Goal: Task Accomplishment & Management: Use online tool/utility

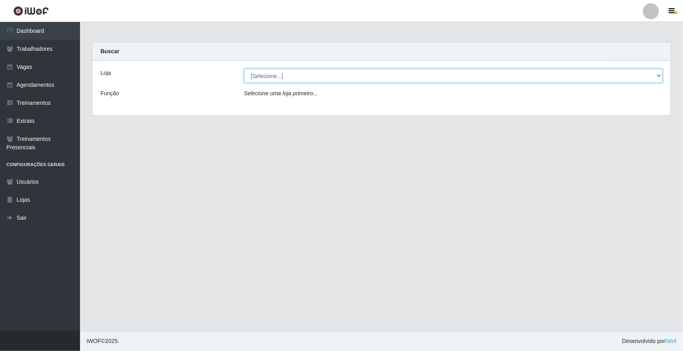
click at [655, 75] on select "[Selecione...] [GEOGRAPHIC_DATA]" at bounding box center [453, 76] width 418 height 14
select select "65"
click at [244, 69] on select "[Selecione...] [GEOGRAPHIC_DATA]" at bounding box center [453, 76] width 418 height 14
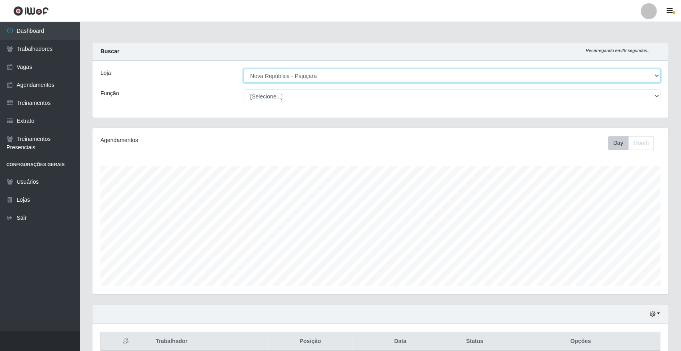
scroll to position [166, 576]
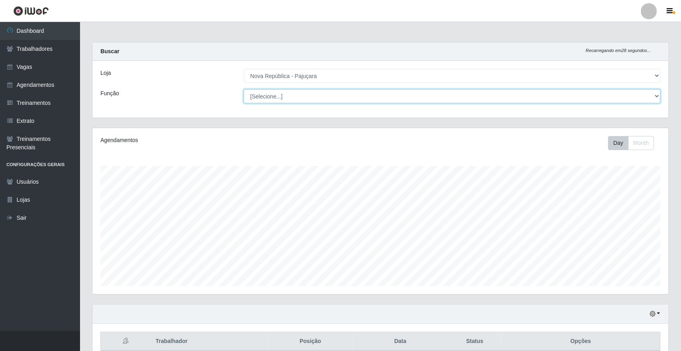
click at [654, 97] on select "[Selecione...] Balconista Operador de Caixa Repositor" at bounding box center [452, 96] width 417 height 14
select select "22"
click at [244, 89] on select "[Selecione...] Balconista Operador de Caixa Repositor" at bounding box center [452, 96] width 417 height 14
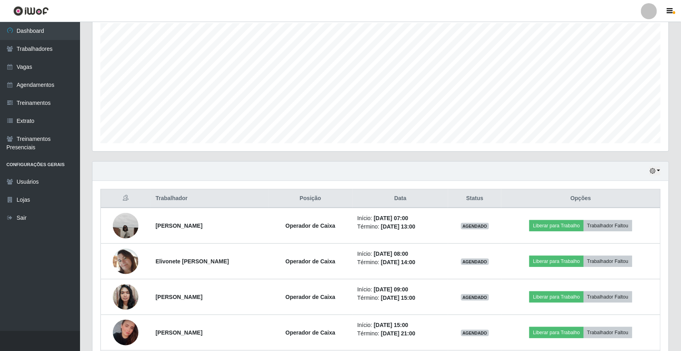
scroll to position [150, 0]
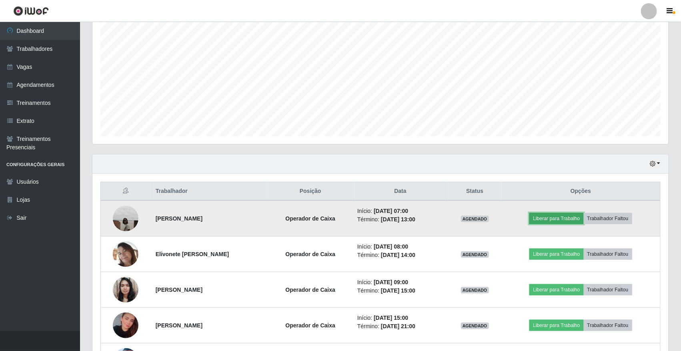
click at [559, 219] on button "Liberar para Trabalho" at bounding box center [556, 218] width 54 height 11
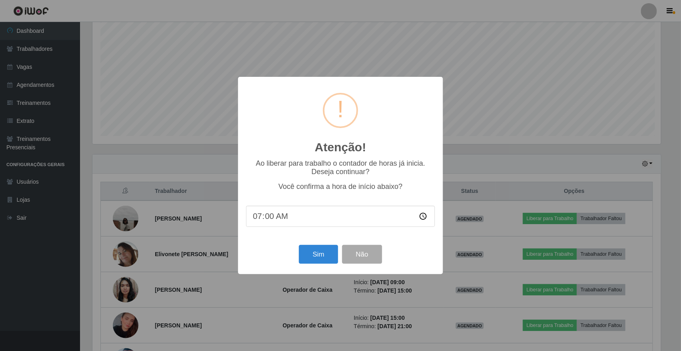
scroll to position [166, 570]
click at [322, 254] on button "Sim" at bounding box center [319, 254] width 39 height 19
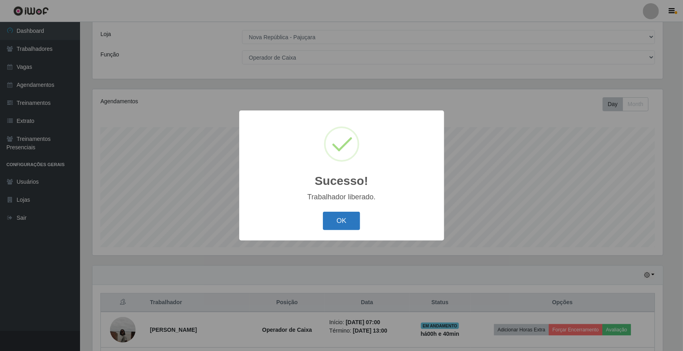
click at [342, 218] on button "OK" at bounding box center [341, 221] width 37 height 19
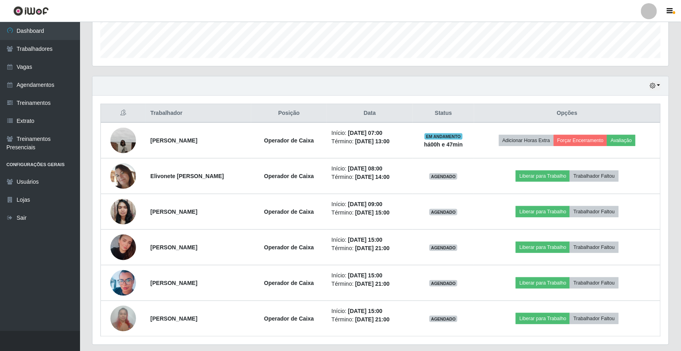
scroll to position [239, 0]
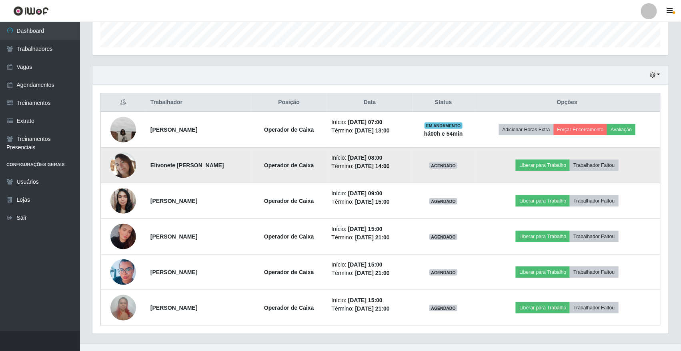
drag, startPoint x: 148, startPoint y: 165, endPoint x: 224, endPoint y: 165, distance: 75.6
click at [224, 165] on td "Elivonete [PERSON_NAME]" at bounding box center [199, 166] width 106 height 36
copy strong "Elivonete [PERSON_NAME]"
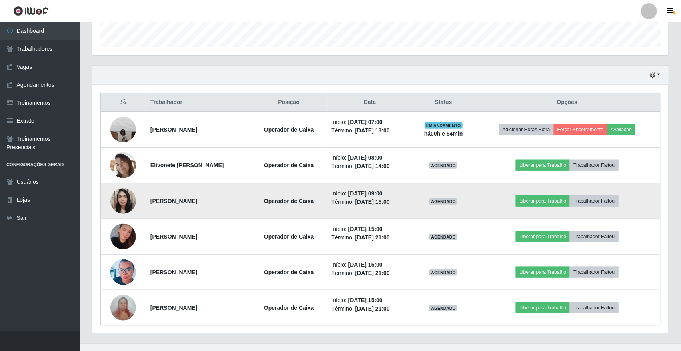
drag, startPoint x: 148, startPoint y: 203, endPoint x: 209, endPoint y: 201, distance: 60.8
click at [209, 201] on td "[PERSON_NAME]" at bounding box center [199, 201] width 106 height 36
click at [170, 204] on strong "[PERSON_NAME]" at bounding box center [173, 201] width 47 height 6
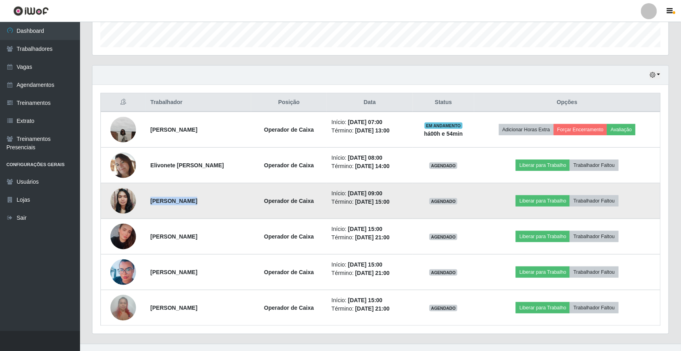
click at [170, 204] on strong "[PERSON_NAME]" at bounding box center [173, 201] width 47 height 6
copy strong "[PERSON_NAME]"
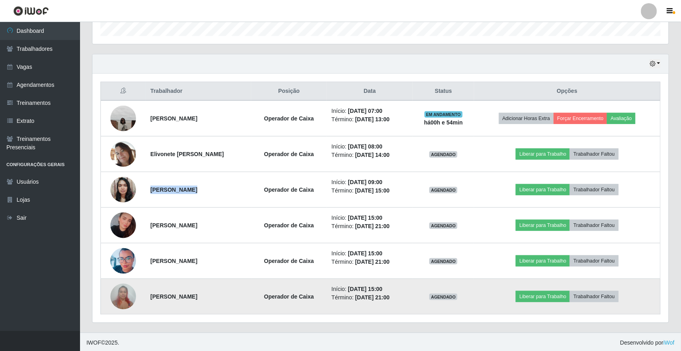
scroll to position [253, 0]
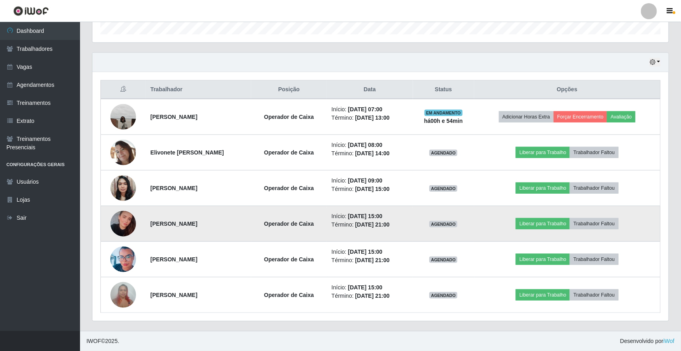
click at [184, 222] on strong "[PERSON_NAME]" at bounding box center [173, 223] width 47 height 6
copy strong "[PERSON_NAME]"
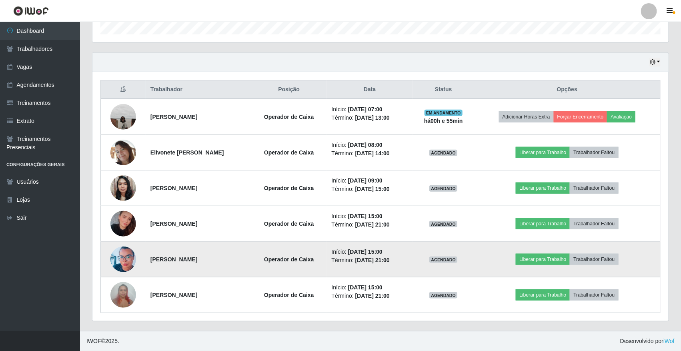
click at [197, 260] on strong "[PERSON_NAME]" at bounding box center [173, 259] width 47 height 6
copy strong "[PERSON_NAME]"
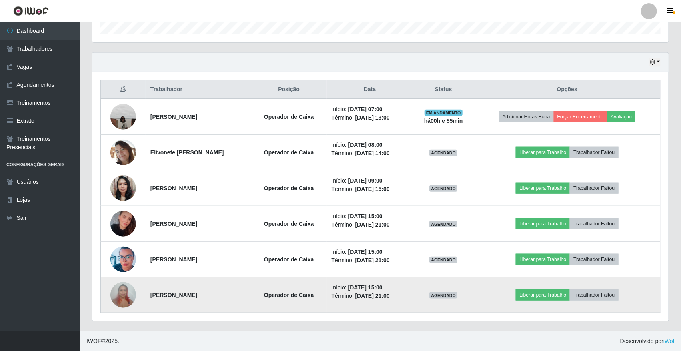
click at [171, 291] on strong "[PERSON_NAME]" at bounding box center [173, 294] width 47 height 6
click at [175, 296] on strong "[PERSON_NAME]" at bounding box center [173, 294] width 47 height 6
copy strong "[PERSON_NAME]"
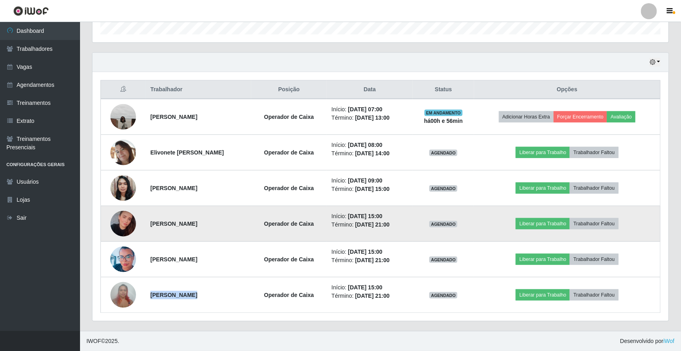
click at [123, 217] on img at bounding box center [123, 223] width 26 height 27
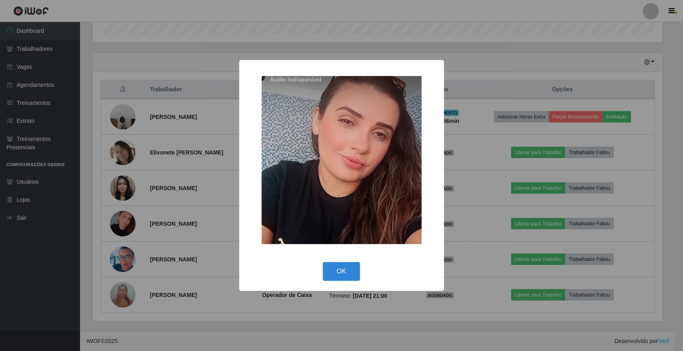
click at [165, 206] on div "× OK Cancel" at bounding box center [341, 175] width 683 height 351
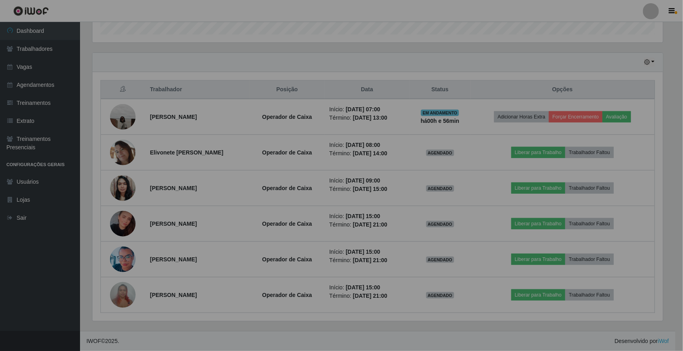
scroll to position [166, 576]
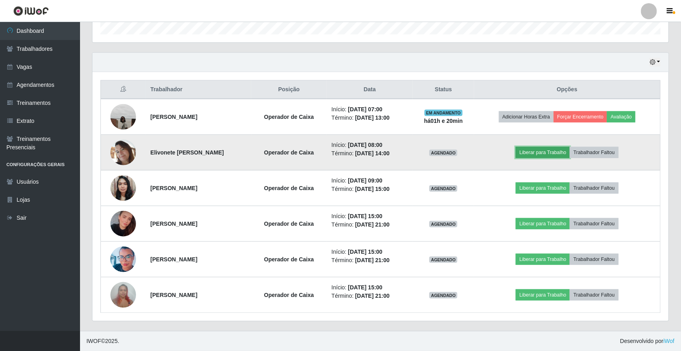
click at [535, 153] on button "Liberar para Trabalho" at bounding box center [542, 152] width 54 height 11
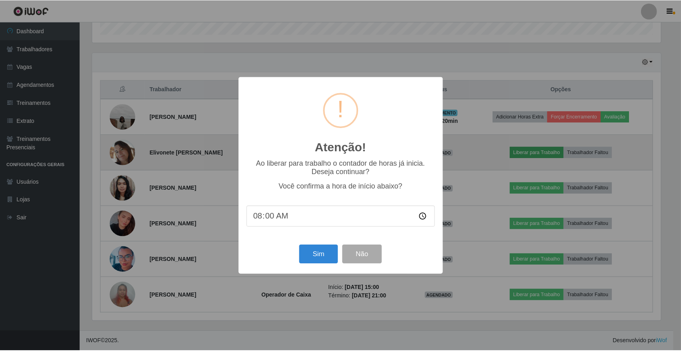
scroll to position [166, 570]
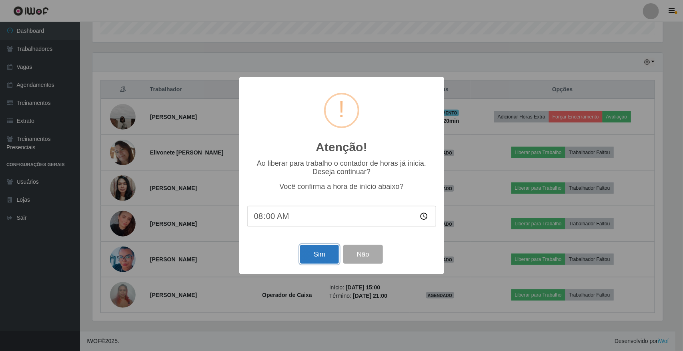
click at [310, 257] on button "Sim" at bounding box center [319, 254] width 39 height 19
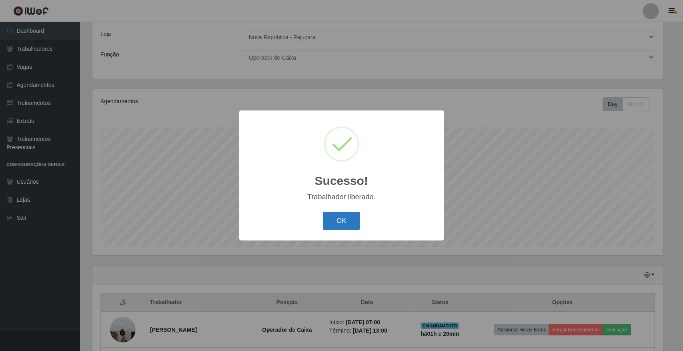
click at [344, 217] on button "OK" at bounding box center [341, 221] width 37 height 19
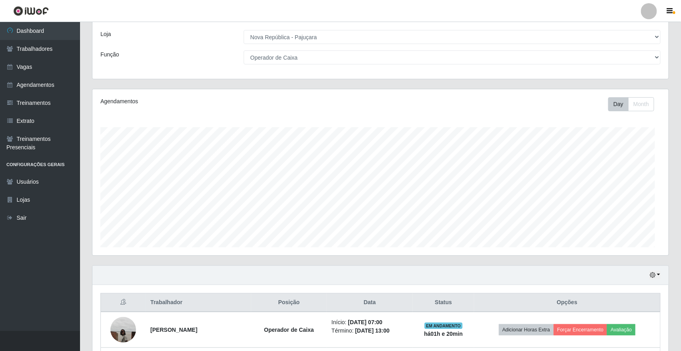
scroll to position [166, 576]
